Goal: Task Accomplishment & Management: Complete application form

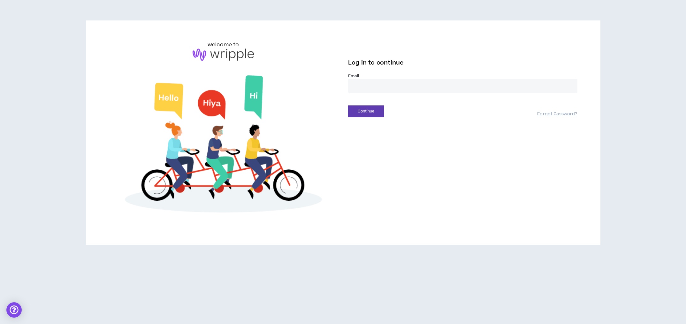
click at [373, 87] on input "email" at bounding box center [462, 86] width 229 height 14
type input "**********"
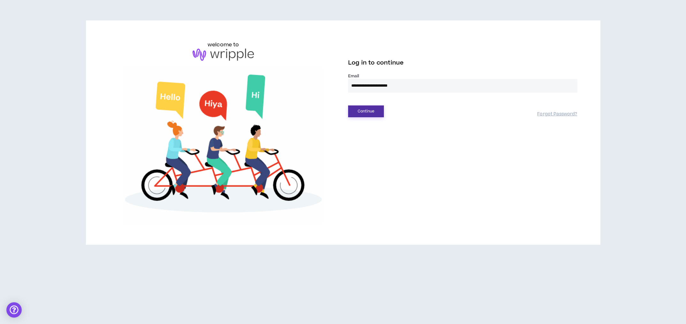
click at [368, 111] on button "Continue" at bounding box center [366, 111] width 36 height 12
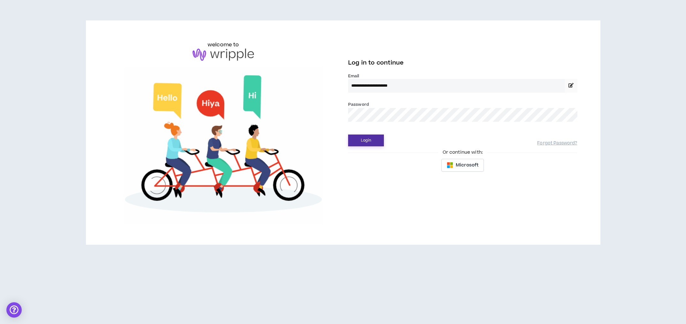
click at [370, 138] on button "Login" at bounding box center [366, 140] width 36 height 12
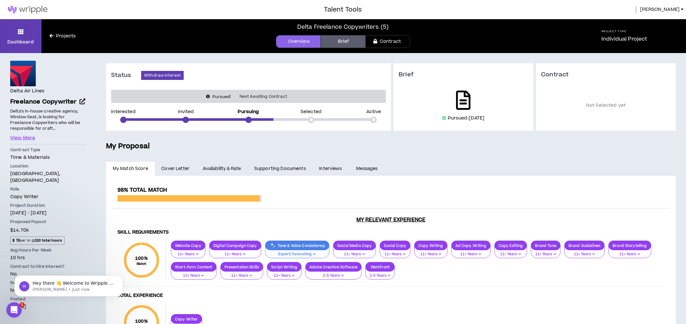
click at [466, 100] on icon at bounding box center [463, 100] width 14 height 19
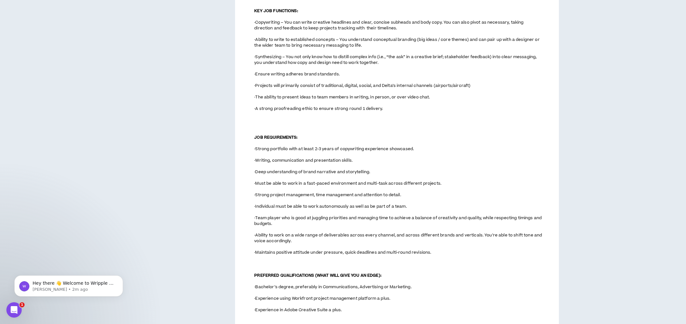
scroll to position [391, 0]
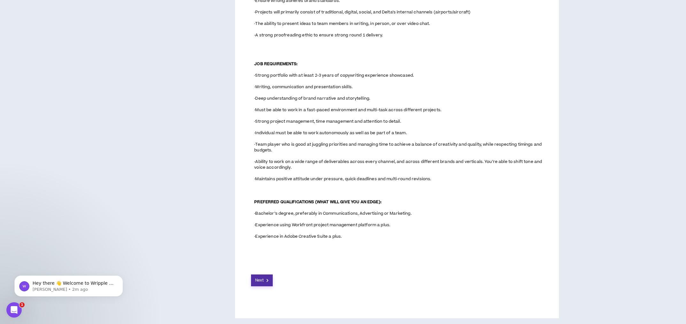
click at [266, 282] on button "Next" at bounding box center [262, 280] width 22 height 12
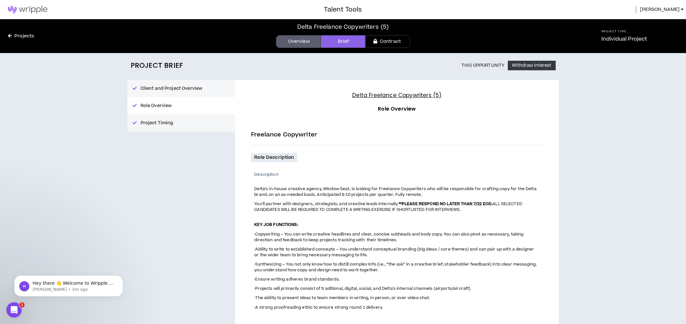
scroll to position [454, 0]
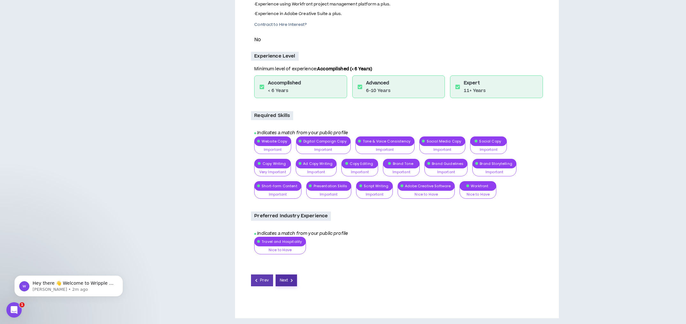
click at [286, 275] on button "Next" at bounding box center [287, 280] width 22 height 12
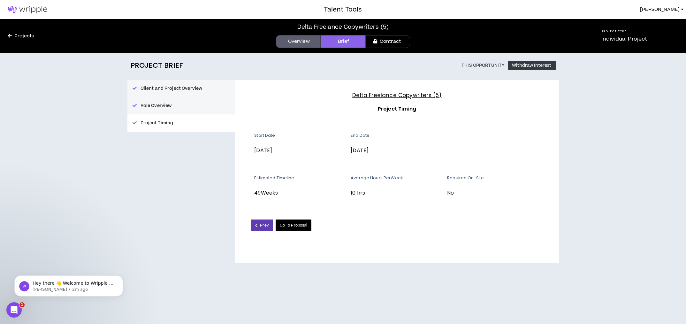
click at [284, 228] on link "Go To Proposal" at bounding box center [294, 225] width 36 height 12
